Goal: Task Accomplishment & Management: Complete application form

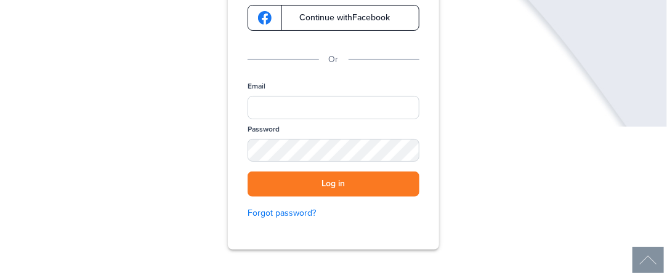
scroll to position [213, 0]
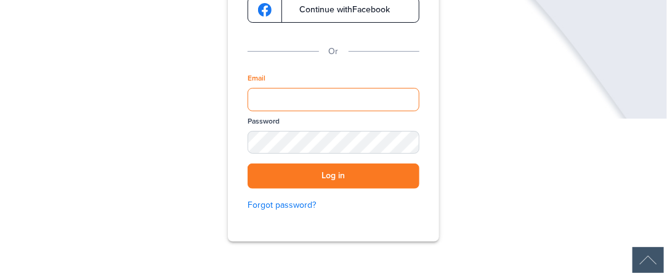
click at [318, 97] on input "Email" at bounding box center [333, 99] width 172 height 23
type input "**********"
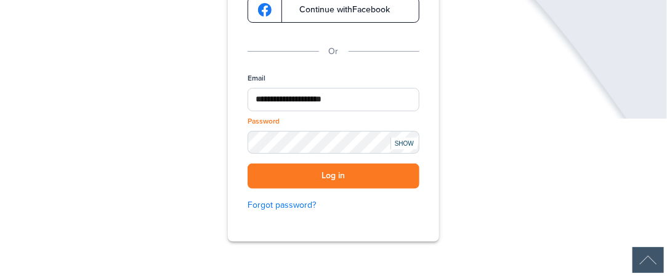
click at [399, 138] on div "SHOW" at bounding box center [403, 144] width 27 height 12
click at [359, 179] on button "Log in" at bounding box center [333, 176] width 172 height 25
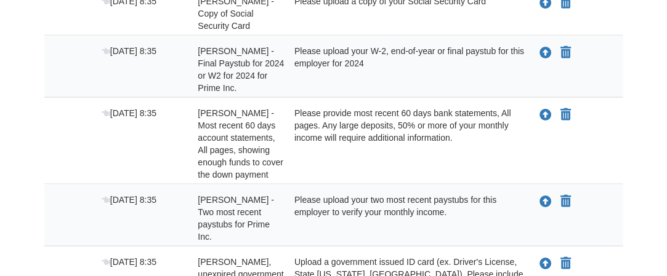
scroll to position [459, 0]
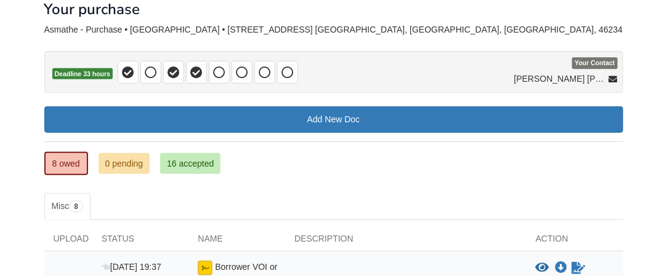
scroll to position [65, 0]
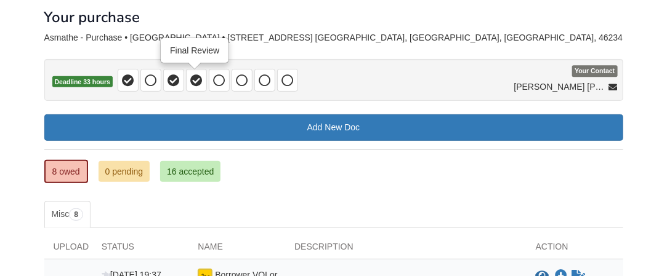
click at [195, 80] on icon at bounding box center [196, 80] width 12 height 12
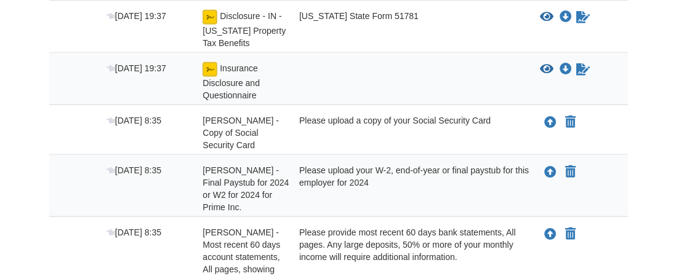
scroll to position [361, 0]
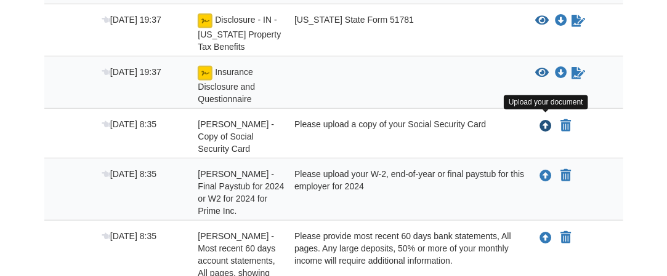
click at [545, 123] on icon "Upload James Asmathe - Copy of Social Security Card" at bounding box center [546, 127] width 12 height 12
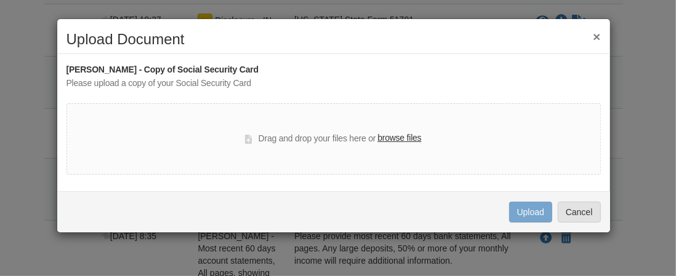
click at [397, 139] on label "browse files" at bounding box center [399, 139] width 44 height 14
click at [0, 0] on input "browse files" at bounding box center [0, 0] width 0 height 0
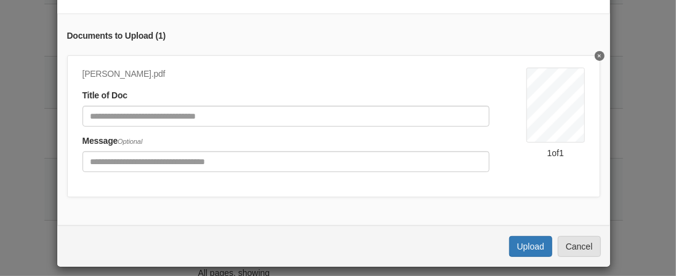
scroll to position [148, 0]
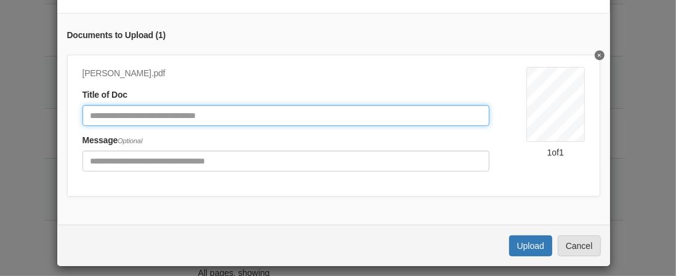
click at [140, 120] on input "Document Title" at bounding box center [286, 115] width 408 height 21
type input "**********"
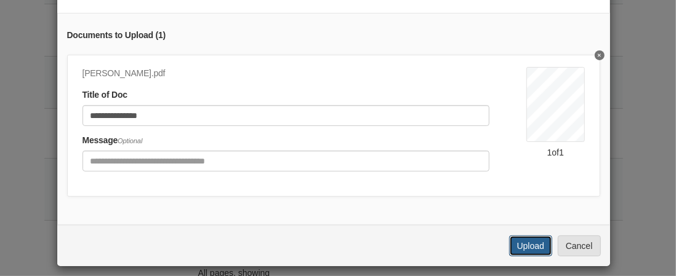
click at [529, 255] on button "Upload" at bounding box center [530, 246] width 43 height 21
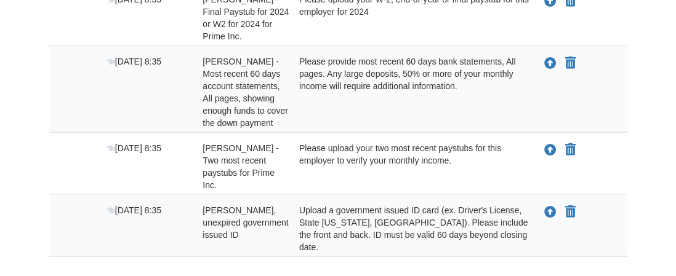
scroll to position [505, 0]
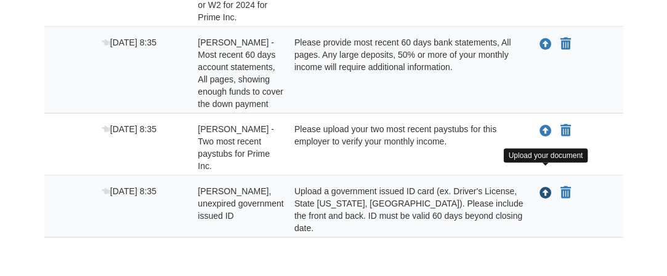
click at [547, 188] on icon "Upload James Asmathe - Valid, unexpired government issued ID" at bounding box center [546, 194] width 12 height 12
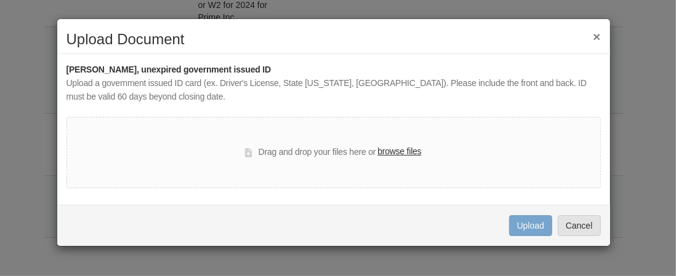
click at [394, 153] on label "browse files" at bounding box center [399, 152] width 44 height 14
click at [0, 0] on input "browse files" at bounding box center [0, 0] width 0 height 0
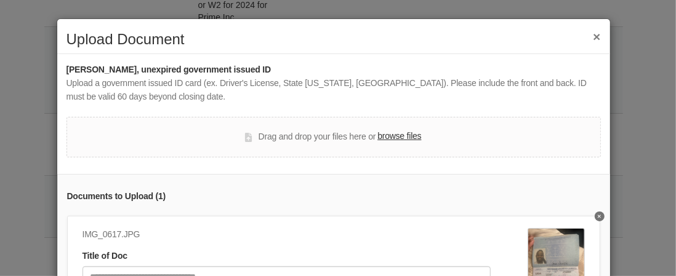
scroll to position [177, 0]
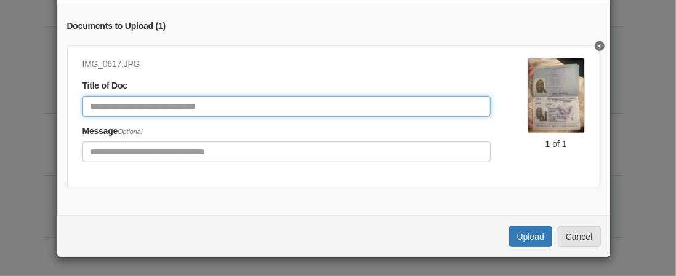
click at [186, 96] on input "Document Title" at bounding box center [286, 106] width 408 height 21
click at [291, 96] on input "Document Title" at bounding box center [286, 106] width 408 height 21
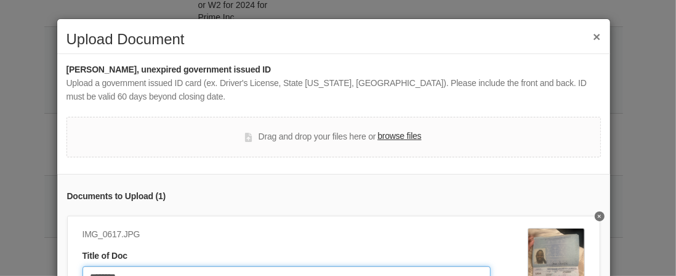
type input "********"
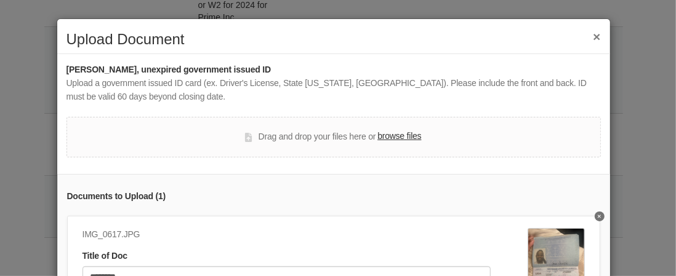
click at [393, 135] on label "browse files" at bounding box center [399, 137] width 44 height 14
click at [0, 0] on input "browse files" at bounding box center [0, 0] width 0 height 0
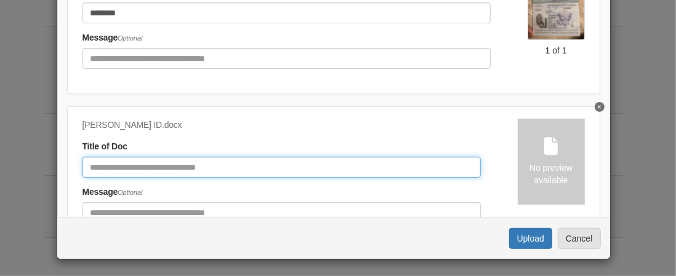
click at [246, 165] on input "Document Title" at bounding box center [281, 167] width 398 height 21
click at [167, 163] on input "Document Title" at bounding box center [281, 167] width 398 height 21
type input "**********"
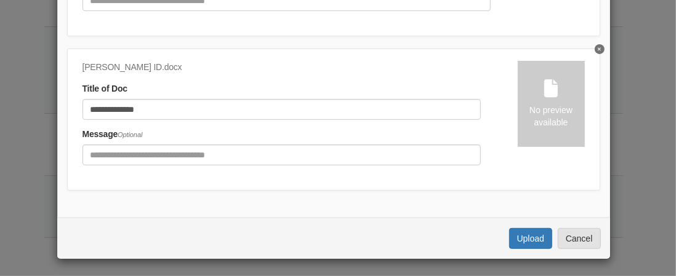
scroll to position [66, 0]
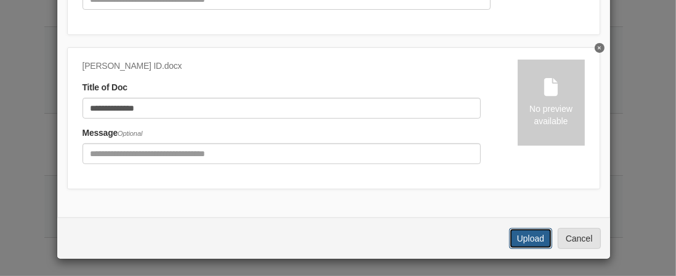
click at [528, 235] on button "Upload" at bounding box center [530, 238] width 43 height 21
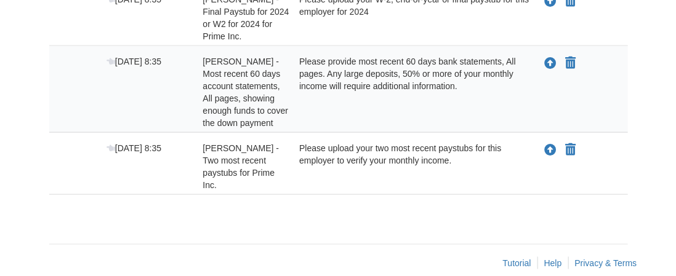
scroll to position [486, 0]
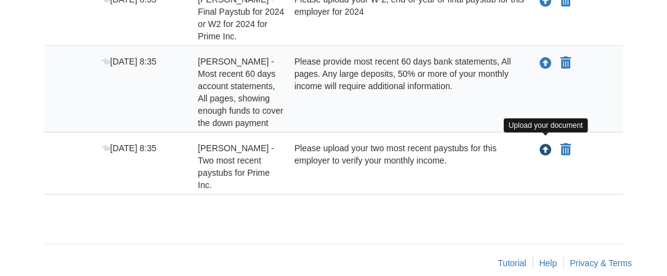
click at [545, 146] on icon "Upload James Asmathe - Two most recent paystubs for Prime Inc." at bounding box center [546, 151] width 12 height 12
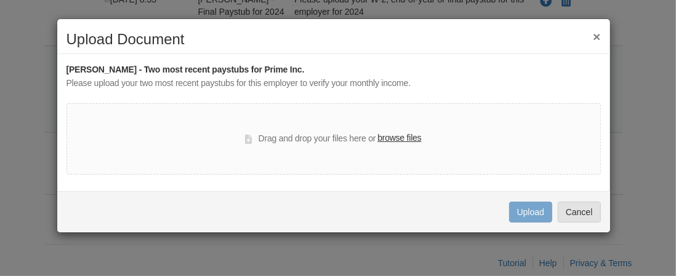
click at [397, 140] on label "browse files" at bounding box center [399, 139] width 44 height 14
click at [0, 0] on input "browse files" at bounding box center [0, 0] width 0 height 0
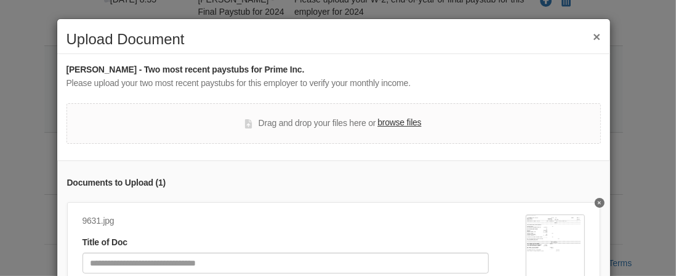
click at [401, 124] on label "browse files" at bounding box center [399, 123] width 44 height 14
click at [0, 0] on input "browse files" at bounding box center [0, 0] width 0 height 0
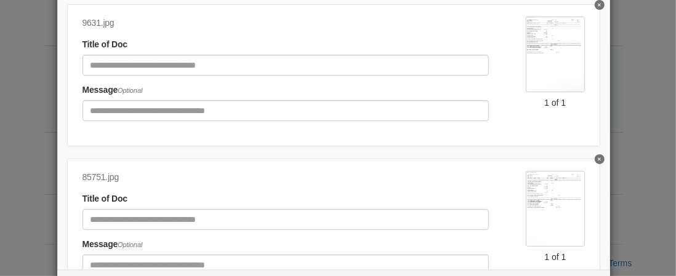
scroll to position [197, 0]
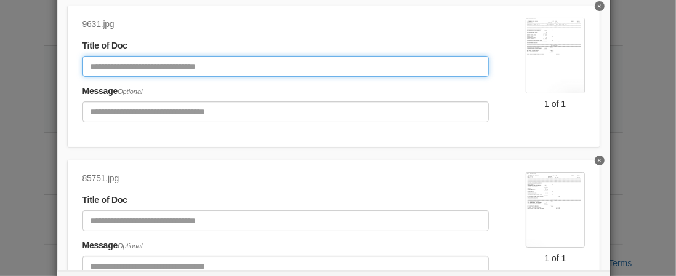
click at [286, 66] on input "Document Title" at bounding box center [285, 66] width 407 height 21
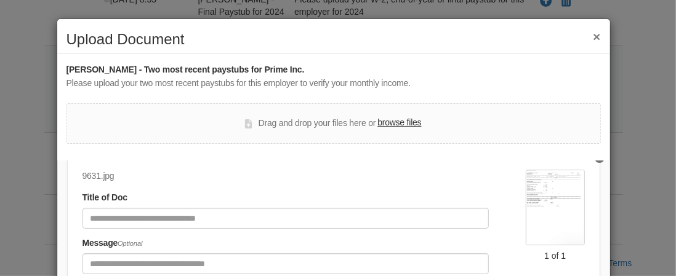
scroll to position [49, 0]
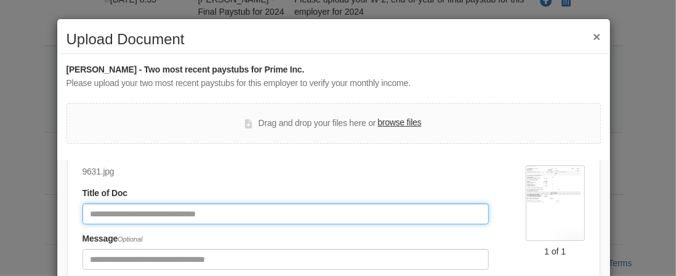
click at [150, 212] on input "Document Title" at bounding box center [285, 214] width 407 height 21
drag, startPoint x: 144, startPoint y: 208, endPoint x: 63, endPoint y: 205, distance: 80.7
click at [67, 205] on div "9631.jpg Title of Doc ********* Message Optional 1 of 1" at bounding box center [333, 224] width 533 height 142
type input "*********"
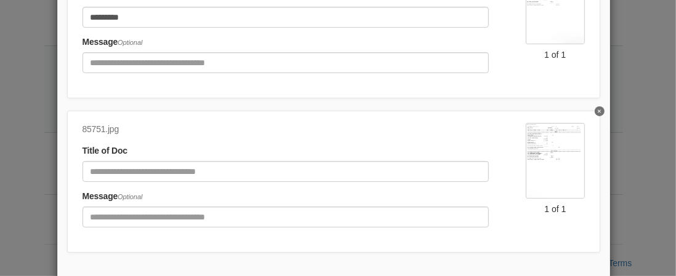
scroll to position [175, 0]
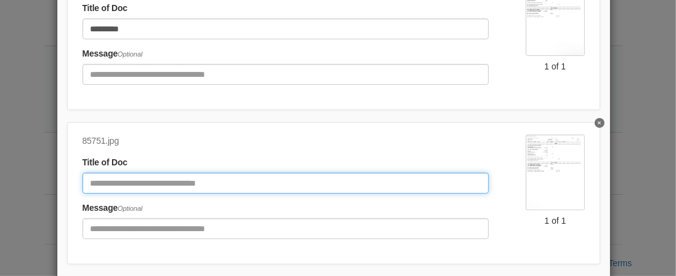
click at [315, 173] on input "Document Title" at bounding box center [285, 183] width 407 height 21
paste input "*********"
click at [154, 173] on input "*********" at bounding box center [285, 183] width 407 height 21
type input "*********"
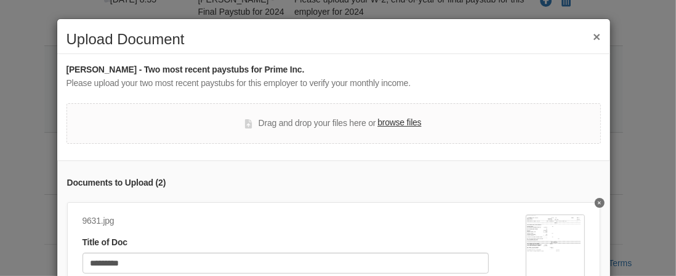
scroll to position [251, 0]
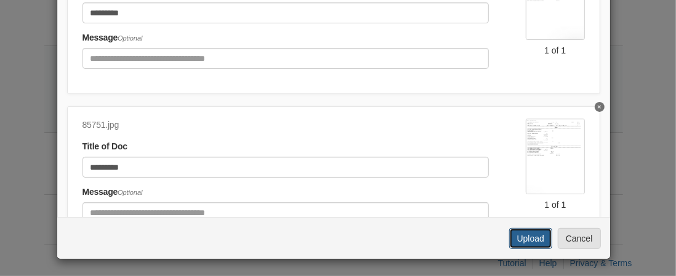
click at [534, 241] on button "Upload" at bounding box center [530, 238] width 43 height 21
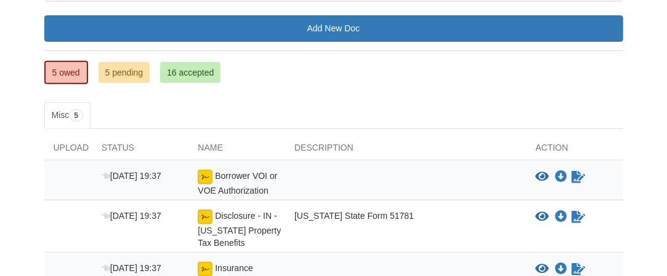
scroll to position [159, 0]
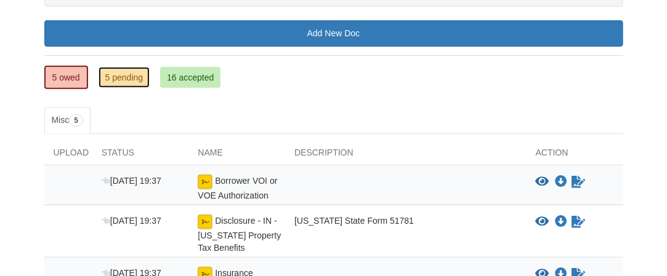
click at [143, 73] on link "5 pending" at bounding box center [124, 77] width 52 height 21
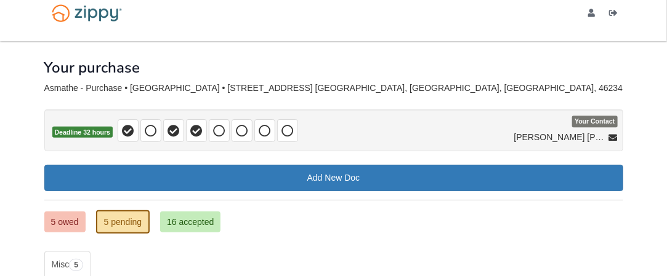
scroll to position [11, 0]
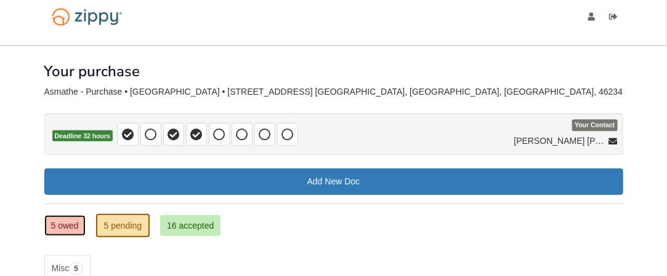
click at [64, 217] on link "5 owed" at bounding box center [64, 225] width 41 height 21
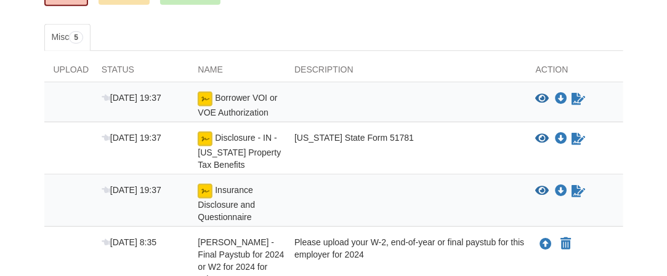
scroll to position [256, 0]
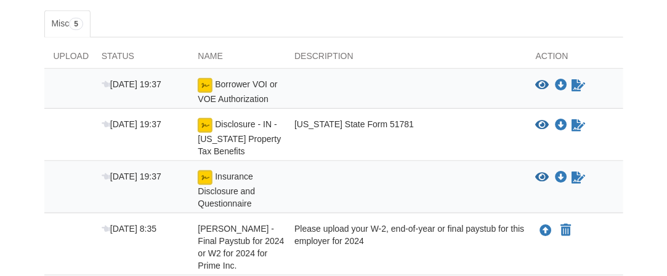
drag, startPoint x: 649, startPoint y: 120, endPoint x: 651, endPoint y: 133, distance: 13.0
click at [651, 133] on body "[EMAIL_ADDRESS][DOMAIN_NAME] Logout" at bounding box center [333, 103] width 667 height 718
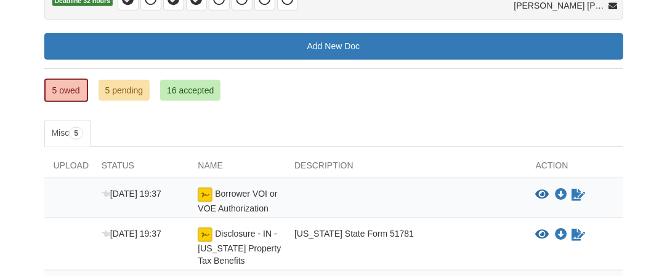
scroll to position [110, 0]
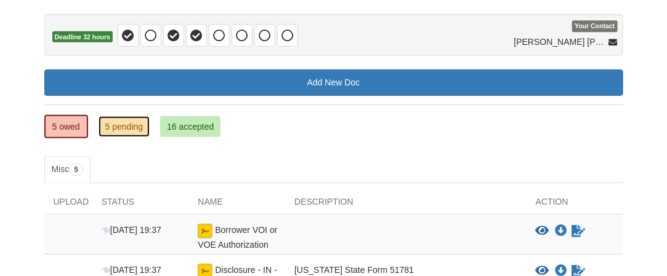
click at [134, 126] on link "5 pending" at bounding box center [124, 126] width 52 height 21
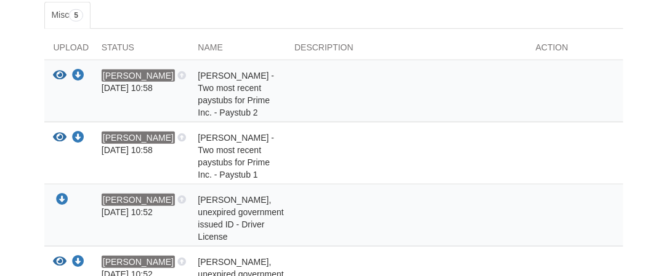
scroll to position [256, 0]
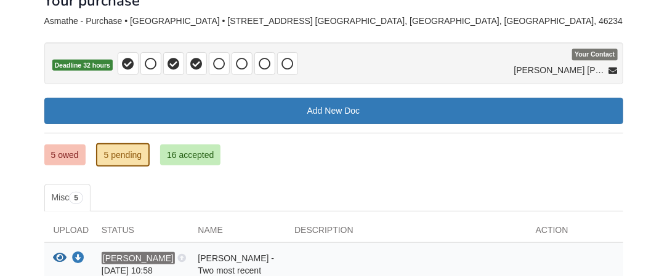
drag, startPoint x: 673, startPoint y: 55, endPoint x: 675, endPoint y: 81, distance: 26.5
click at [666, 82] on html "[EMAIL_ADDRESS][DOMAIN_NAME] Logout ×" at bounding box center [333, 273] width 667 height 710
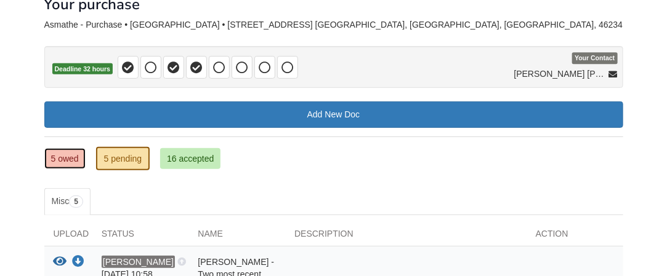
click at [62, 151] on link "5 owed" at bounding box center [64, 158] width 41 height 21
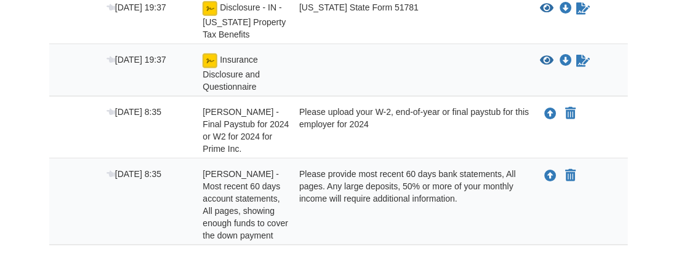
scroll to position [369, 0]
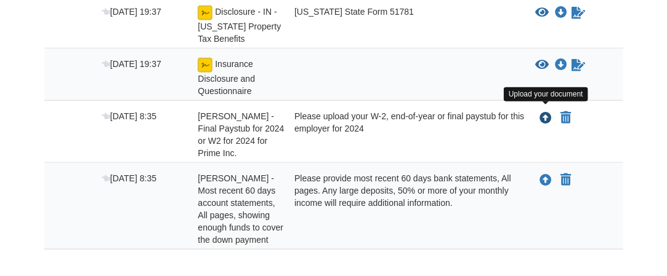
click at [541, 114] on icon "Upload James Asmathe - Final Paystub for 2024 or W2 for 2024 for Prime Inc." at bounding box center [546, 119] width 12 height 12
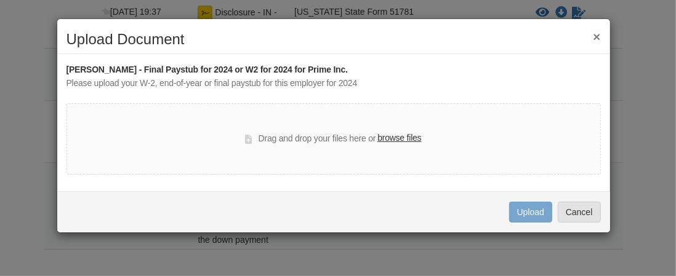
click at [412, 136] on label "browse files" at bounding box center [399, 139] width 44 height 14
click at [0, 0] on input "browse files" at bounding box center [0, 0] width 0 height 0
click at [396, 136] on label "browse files" at bounding box center [399, 139] width 44 height 14
click at [0, 0] on input "browse files" at bounding box center [0, 0] width 0 height 0
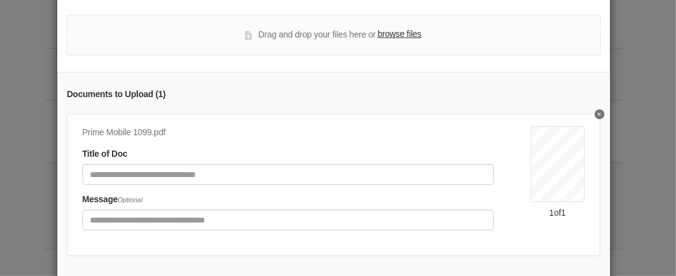
scroll to position [103, 0]
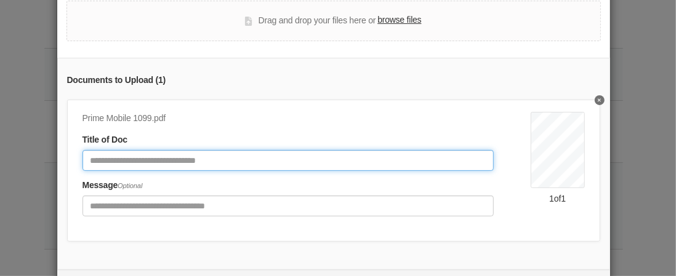
click at [157, 157] on input "Document Title" at bounding box center [288, 160] width 412 height 21
type input "****"
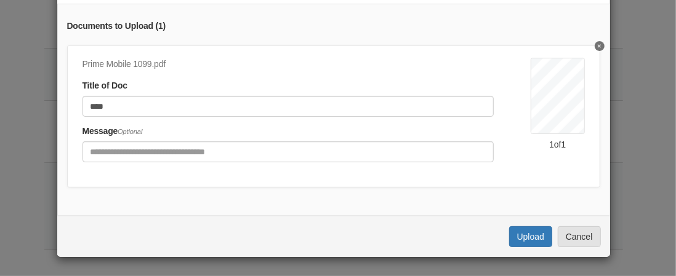
scroll to position [163, 0]
click at [542, 233] on button "Upload" at bounding box center [530, 237] width 43 height 21
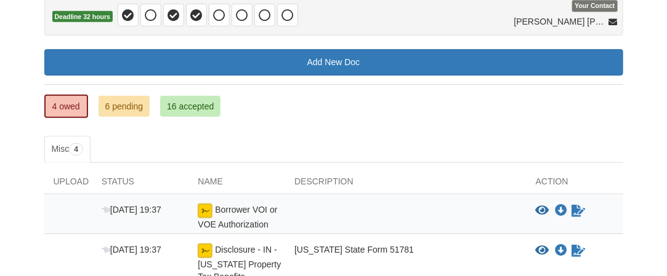
scroll to position [124, 0]
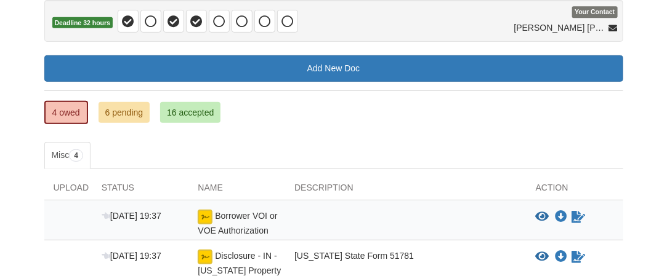
drag, startPoint x: 662, startPoint y: 103, endPoint x: 662, endPoint y: 116, distance: 12.3
click at [662, 116] on body "[EMAIL_ADDRESS][DOMAIN_NAME] Logout" at bounding box center [333, 204] width 667 height 656
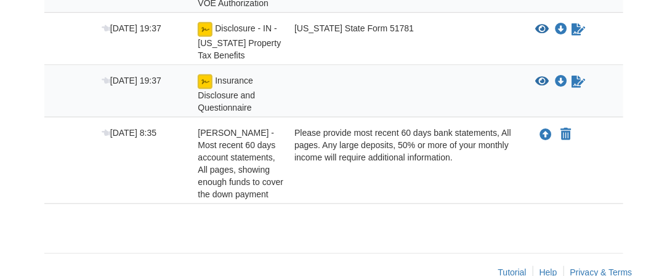
scroll to position [363, 0]
